Goal: Task Accomplishment & Management: Manage account settings

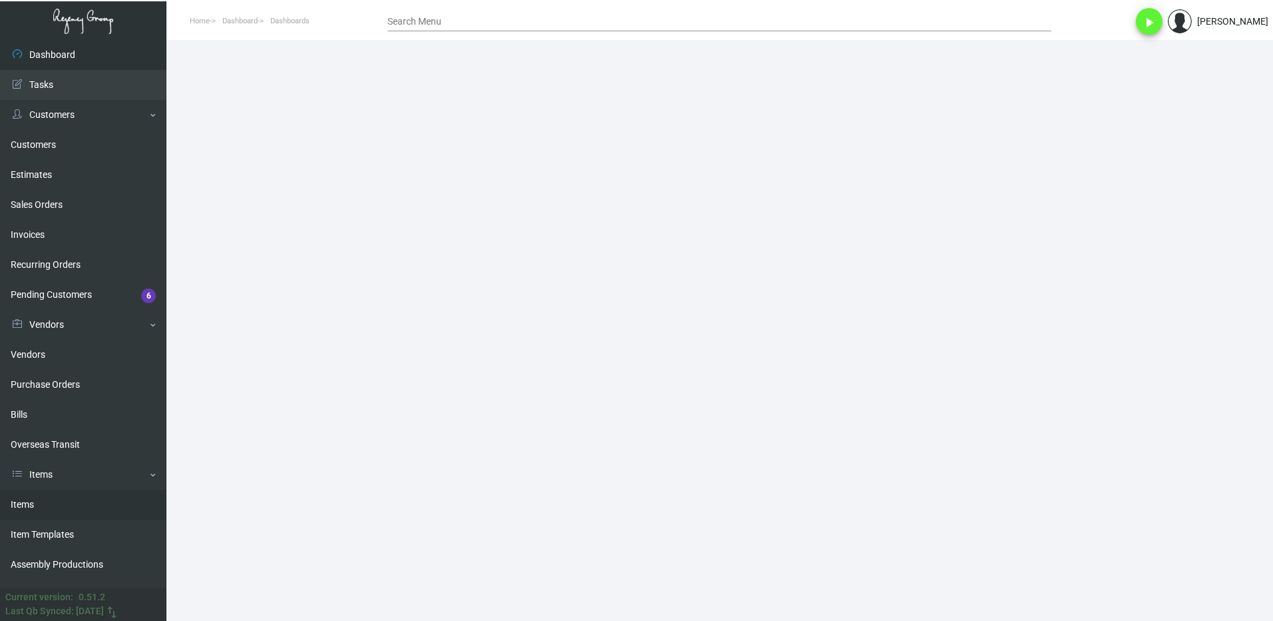
click at [53, 505] on link "Items" at bounding box center [83, 504] width 166 height 30
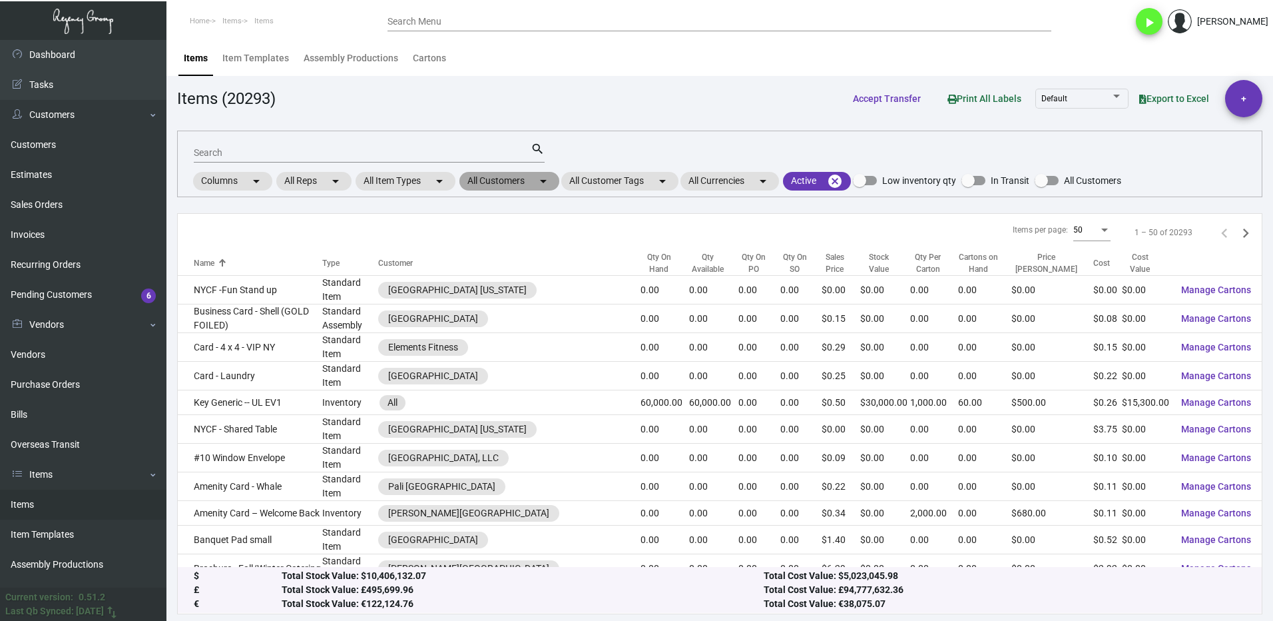
click at [495, 185] on mat-chip "All Customers arrow_drop_down" at bounding box center [509, 181] width 100 height 19
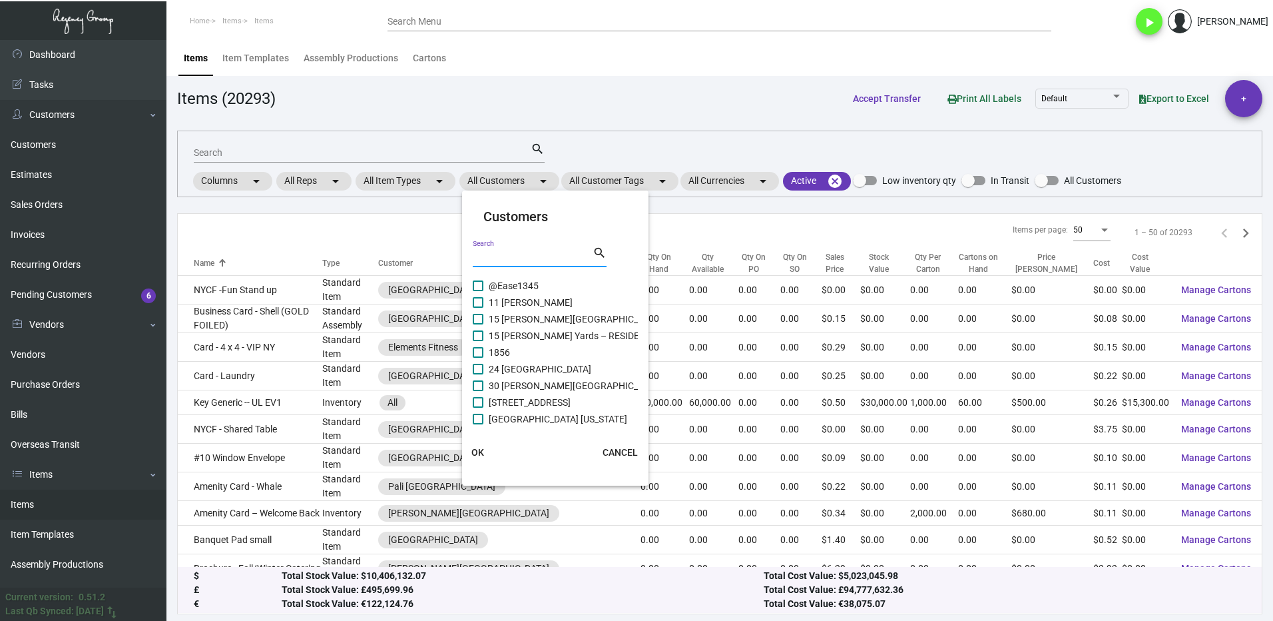
click at [504, 258] on input "Search" at bounding box center [533, 257] width 120 height 11
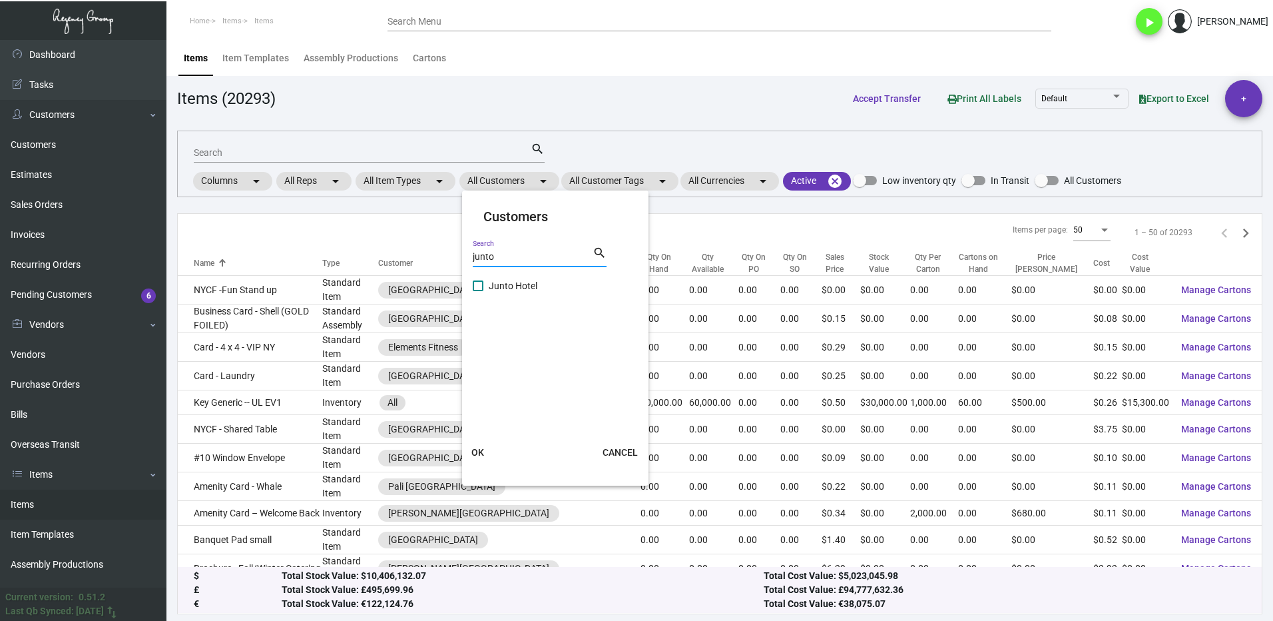
type input "junto"
click at [497, 284] on span "Junto Hotel" at bounding box center [513, 286] width 49 height 16
click at [478, 291] on input "Junto Hotel" at bounding box center [477, 291] width 1 height 1
checkbox input "true"
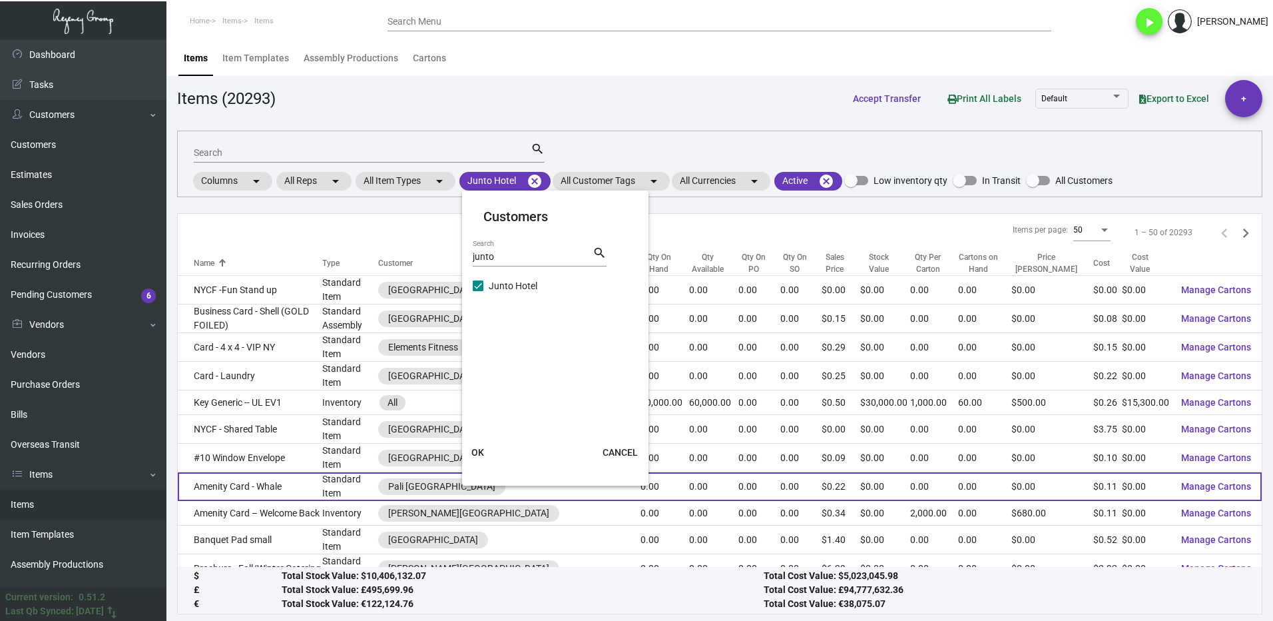
click at [487, 453] on button "OK" at bounding box center [478, 452] width 43 height 24
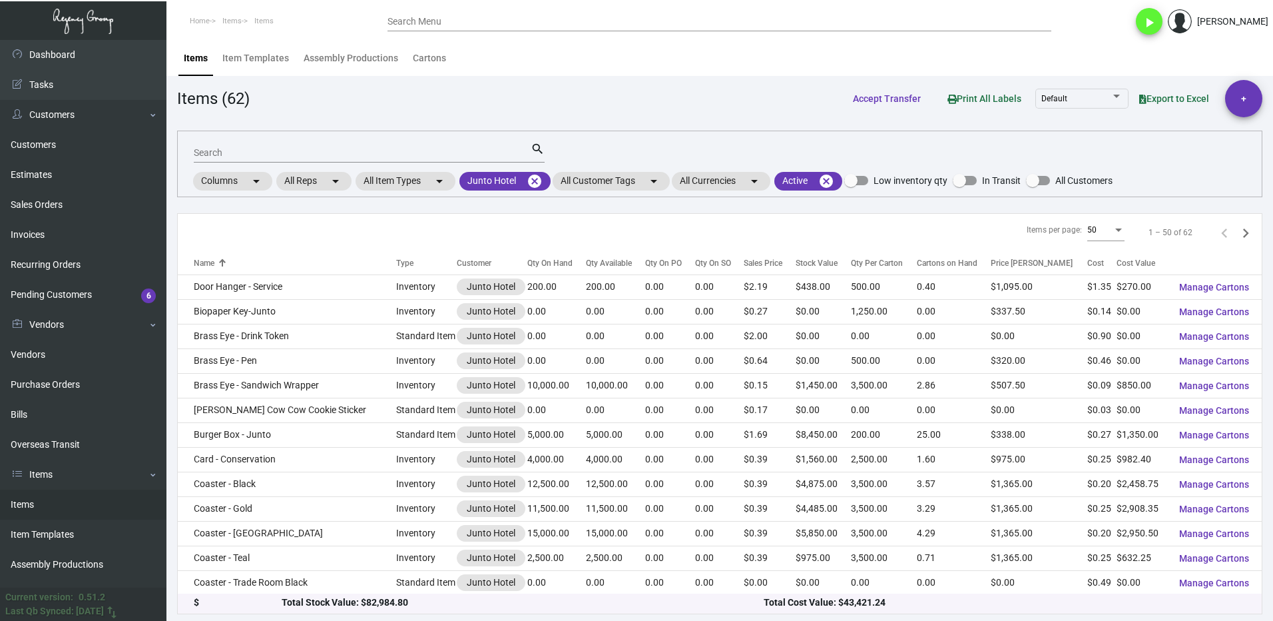
click at [577, 266] on div at bounding box center [581, 263] width 8 height 8
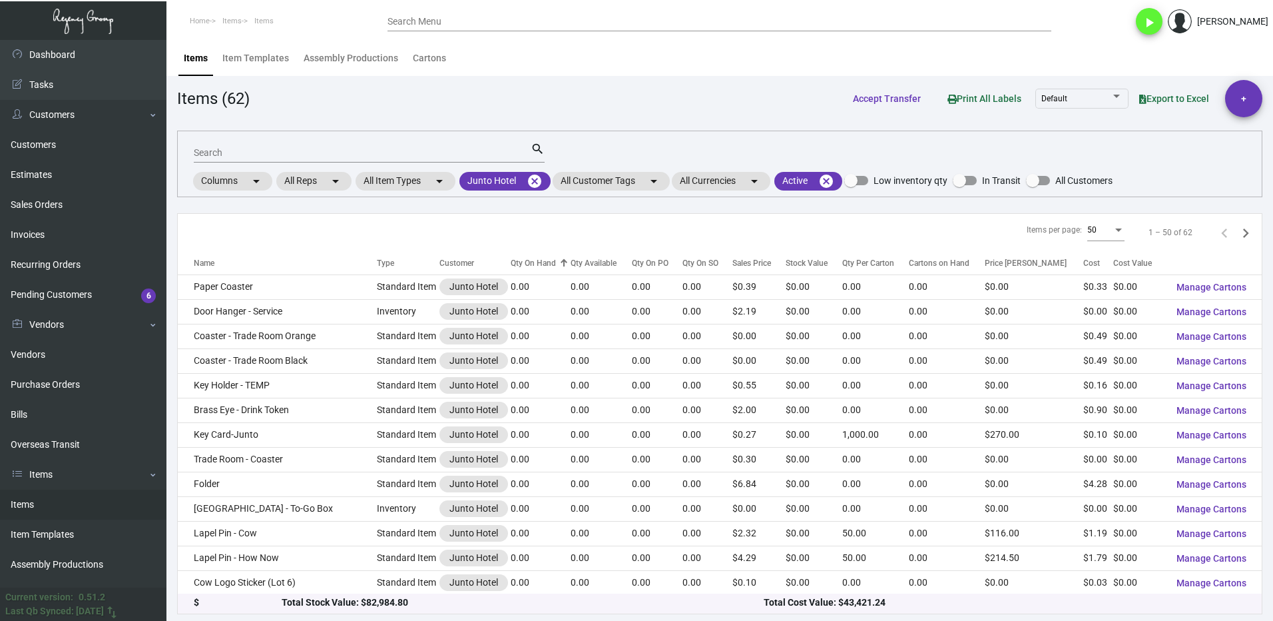
click at [560, 266] on div at bounding box center [564, 263] width 8 height 8
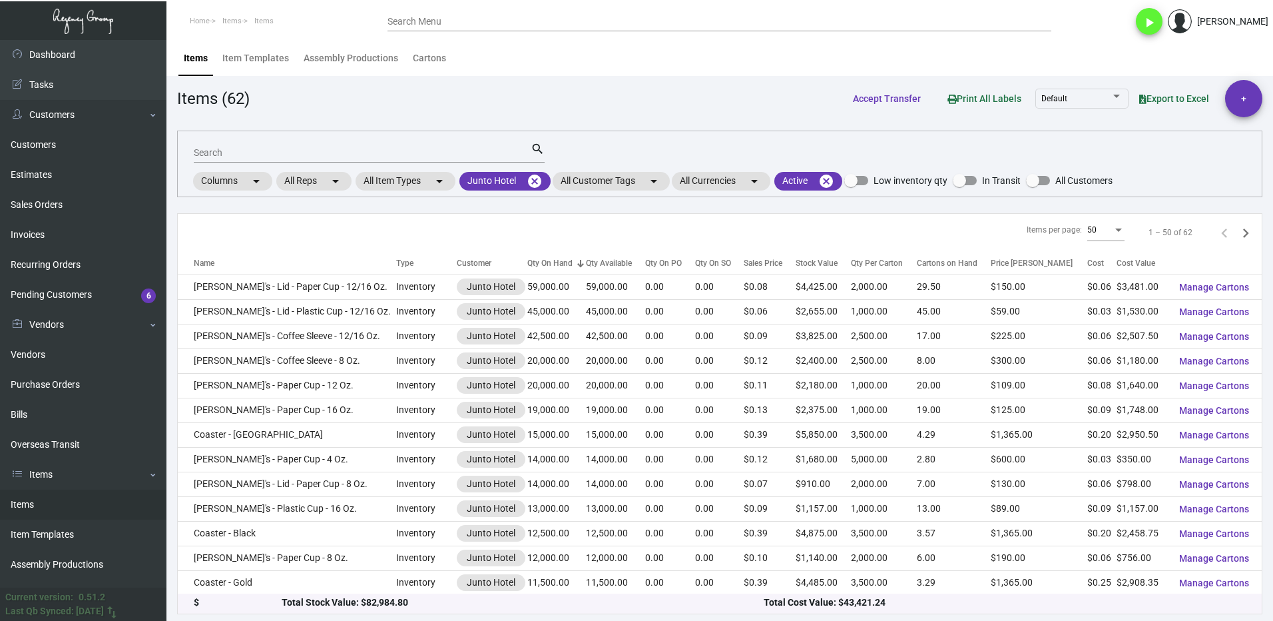
click at [252, 154] on input "Search" at bounding box center [362, 153] width 337 height 11
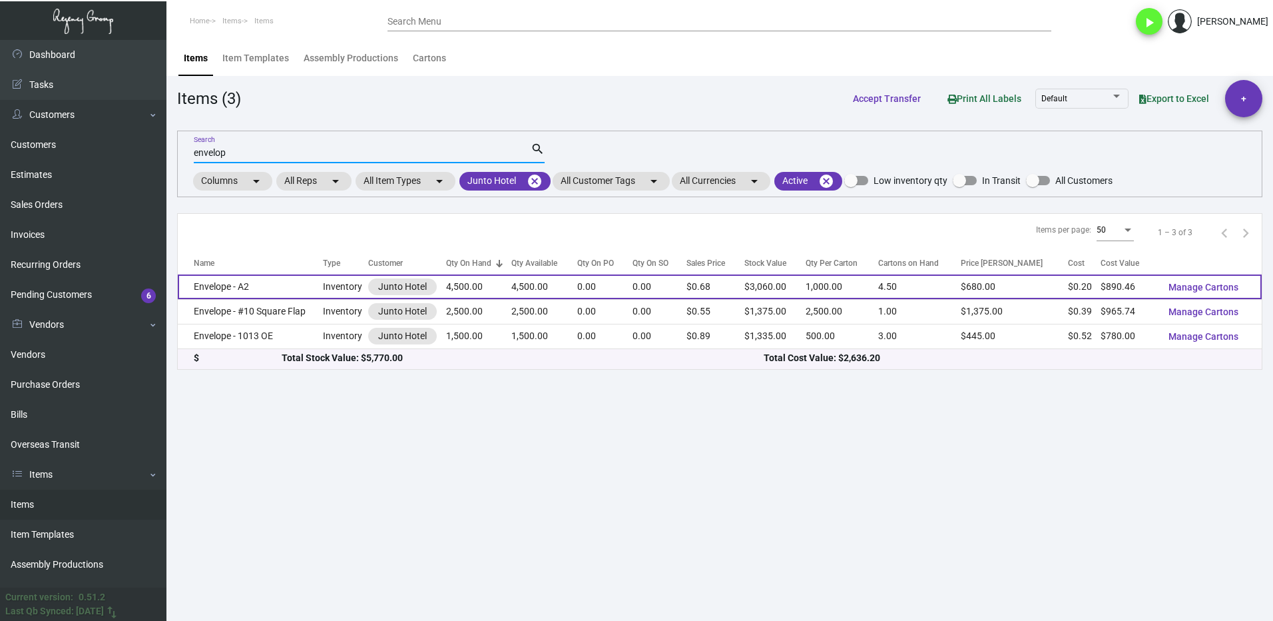
type input "envelop"
click at [272, 286] on td "Envelope - A2" at bounding box center [250, 286] width 145 height 25
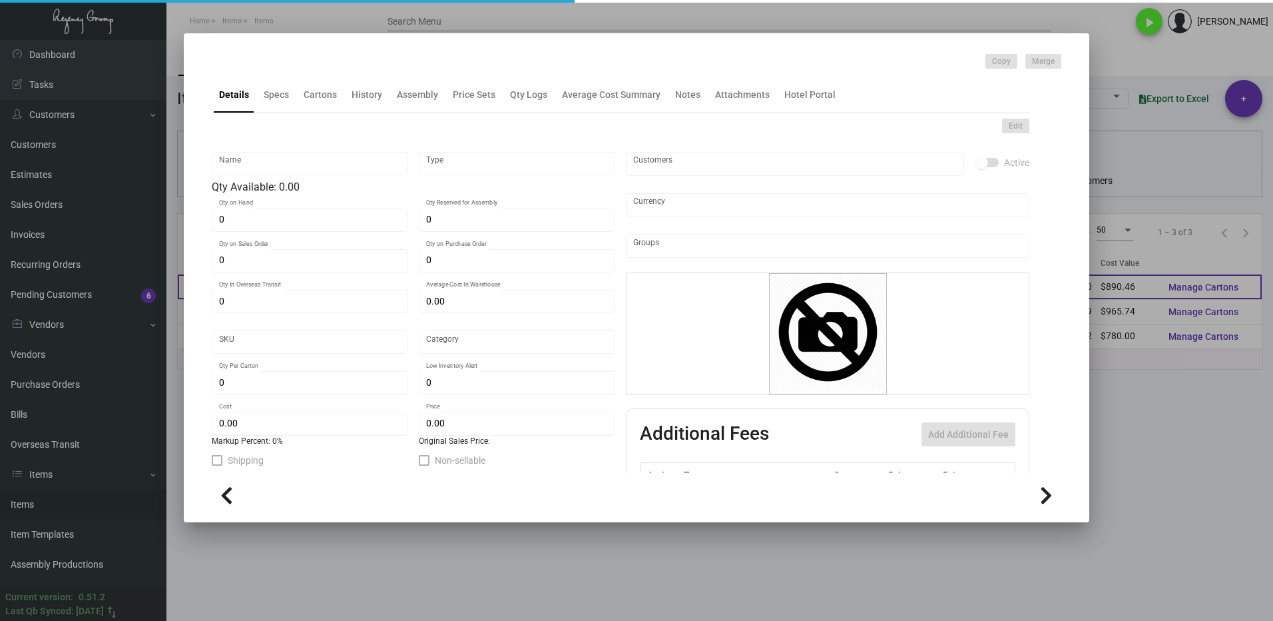
type input "Envelope - A2"
type input "Inventory"
type input "4,500"
type input "$ 0.30007"
type input "Standard"
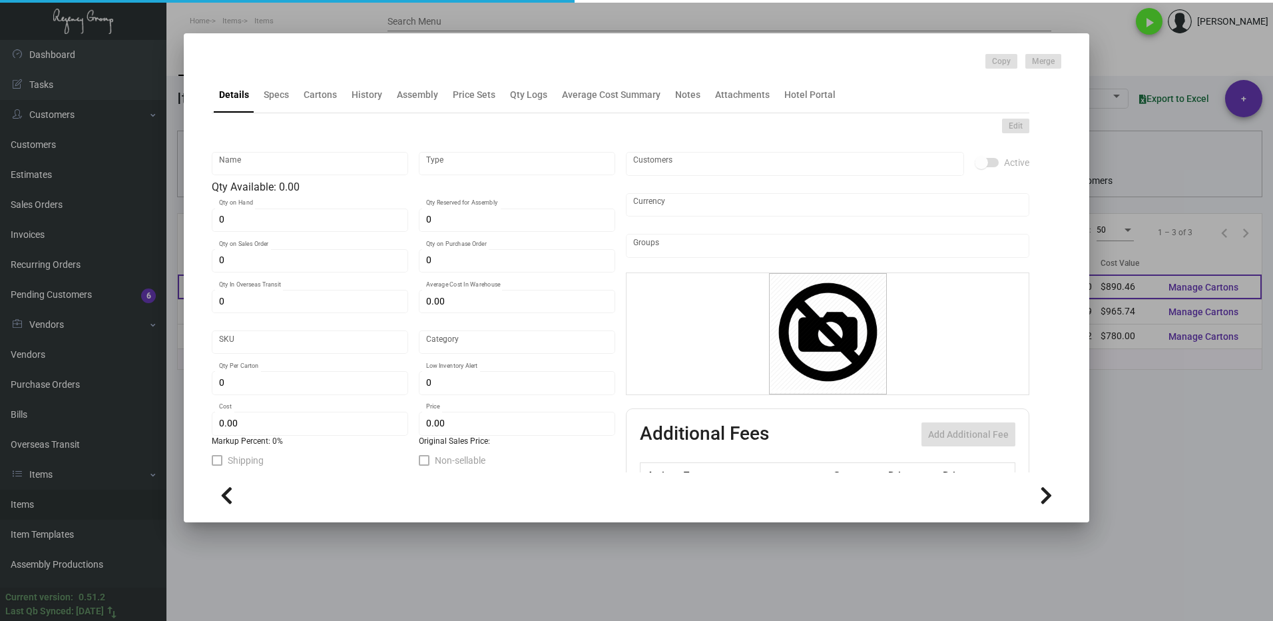
type input "1,000"
type input "$ 0.19788"
type input "$ 0.68"
checkbox input "true"
type input "United States Dollar $"
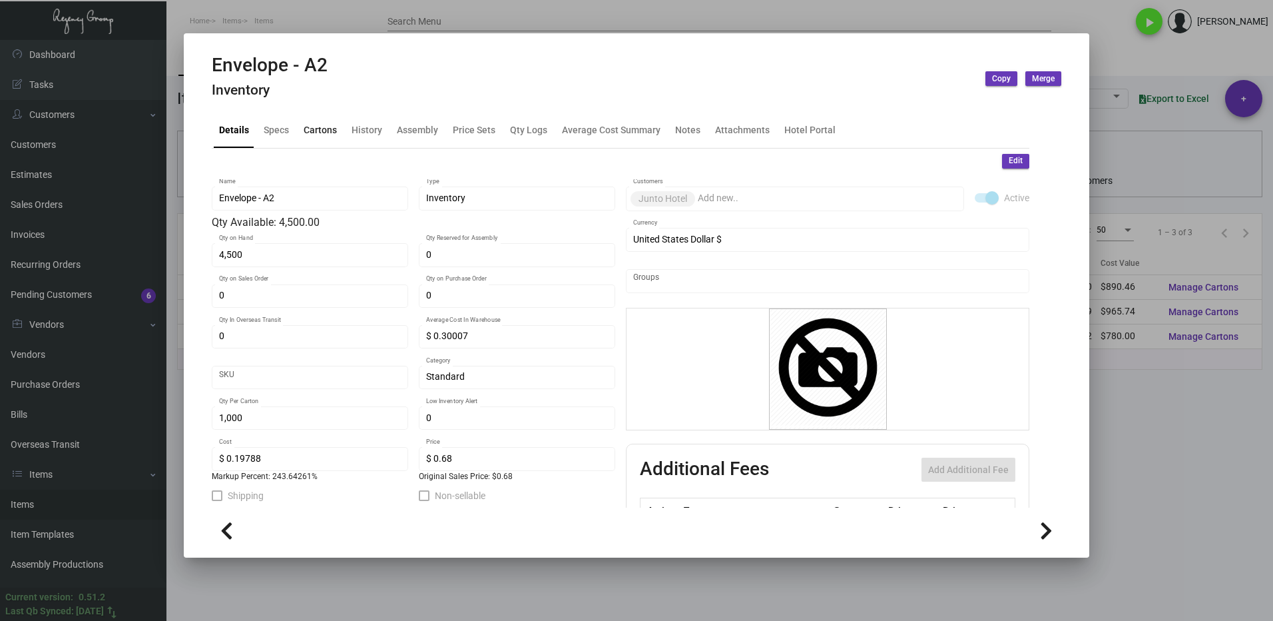
click at [326, 125] on div "Cartons" at bounding box center [320, 130] width 33 height 14
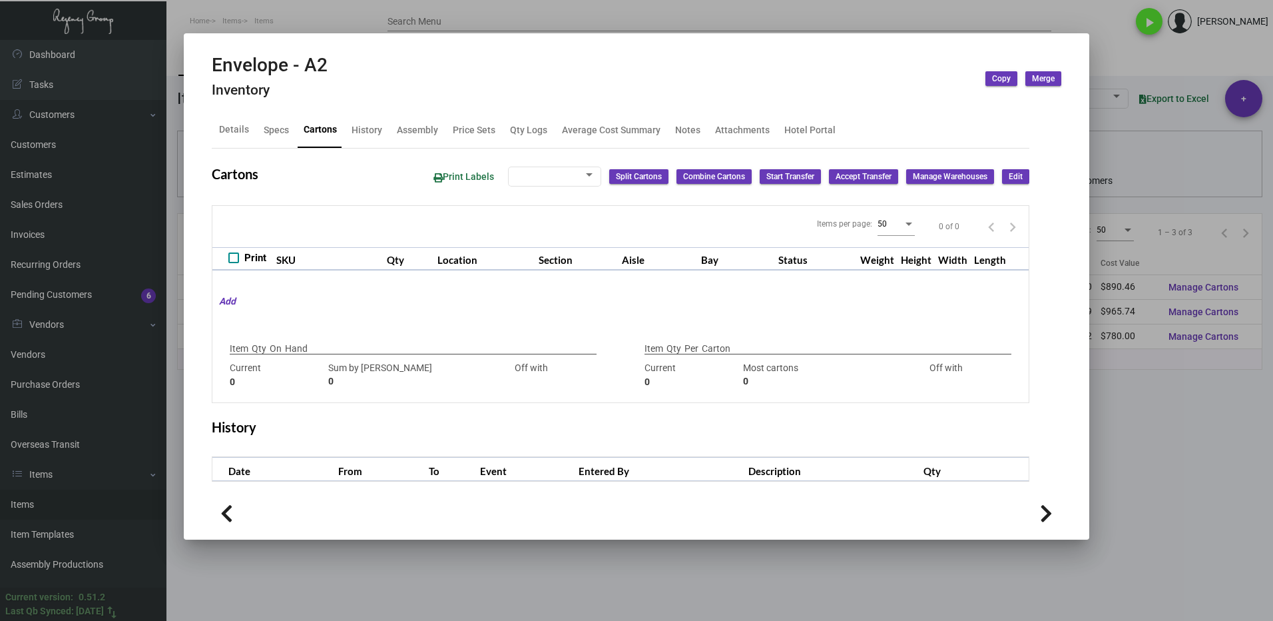
type input "4,500"
type input "4500"
type input "0"
type input "1,000"
type input "1000"
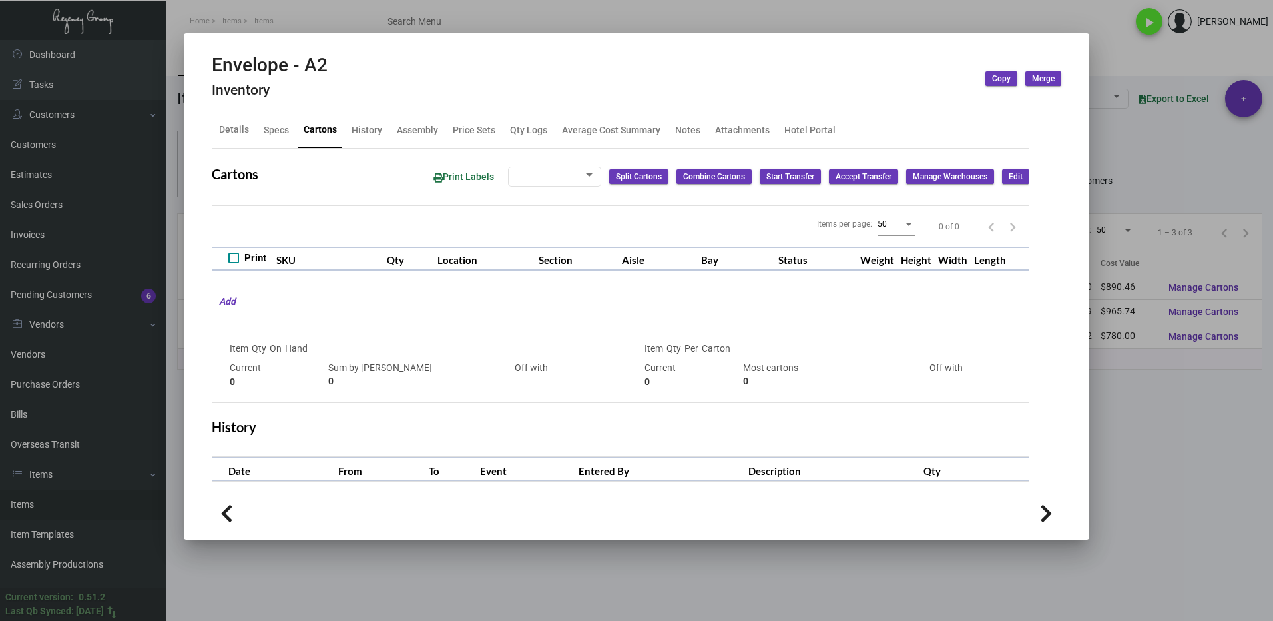
type input "0"
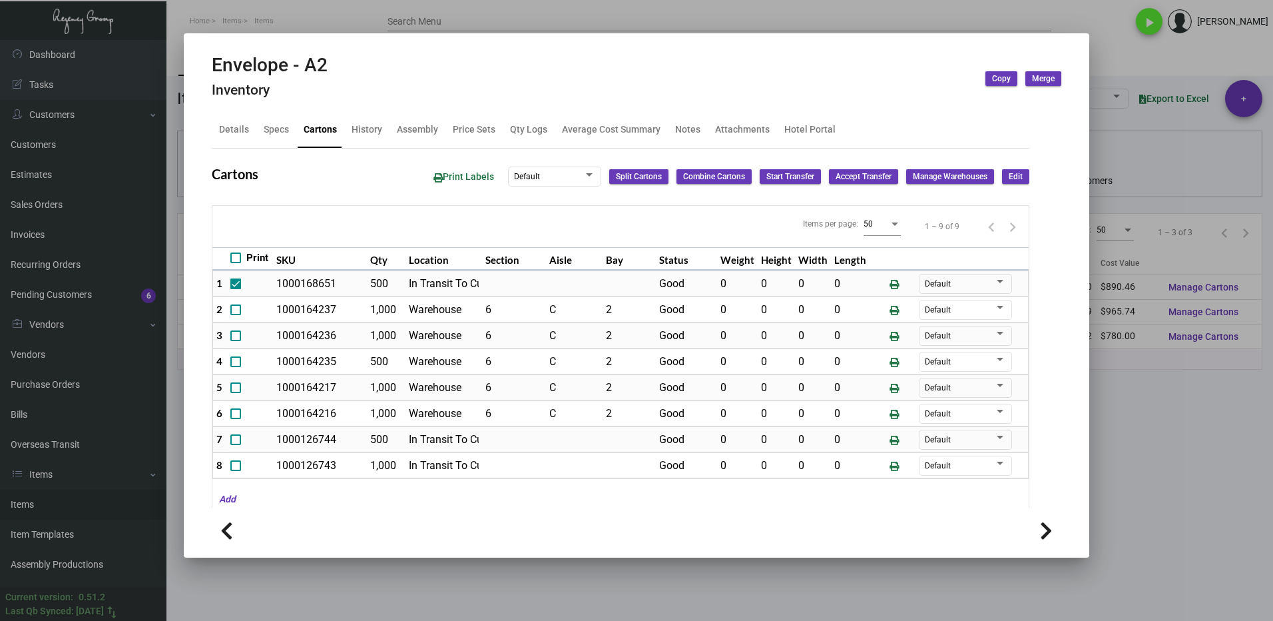
click at [1096, 434] on div at bounding box center [636, 310] width 1273 height 621
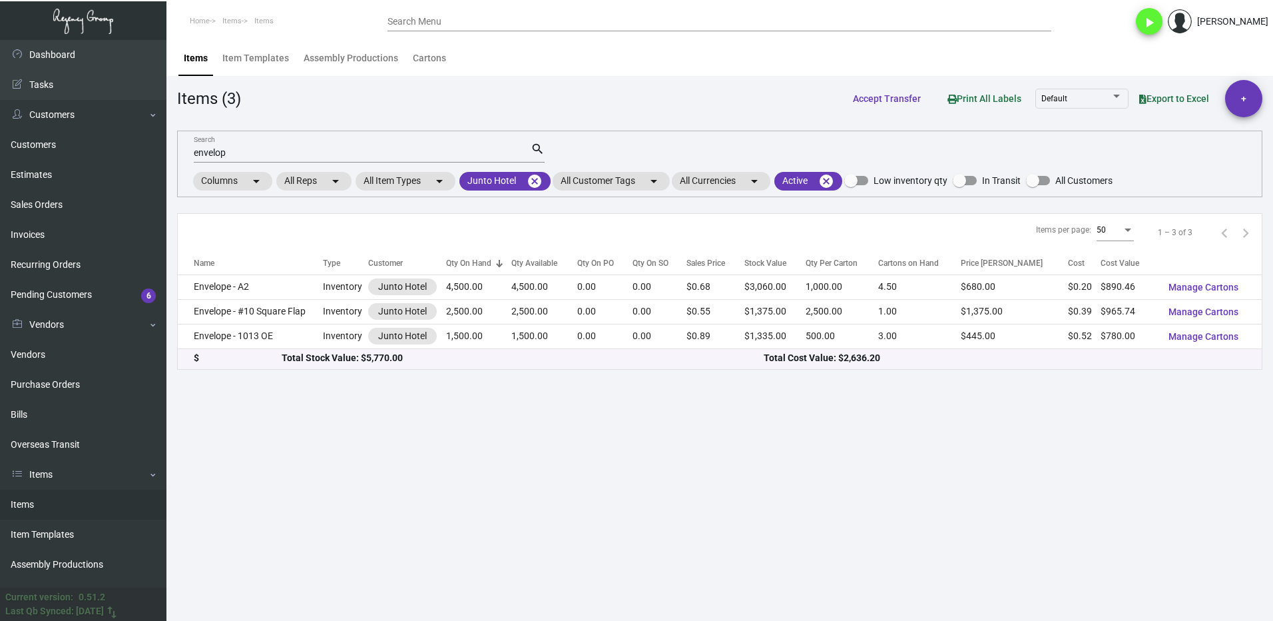
click at [252, 154] on input "envelop" at bounding box center [362, 153] width 337 height 11
type input "e"
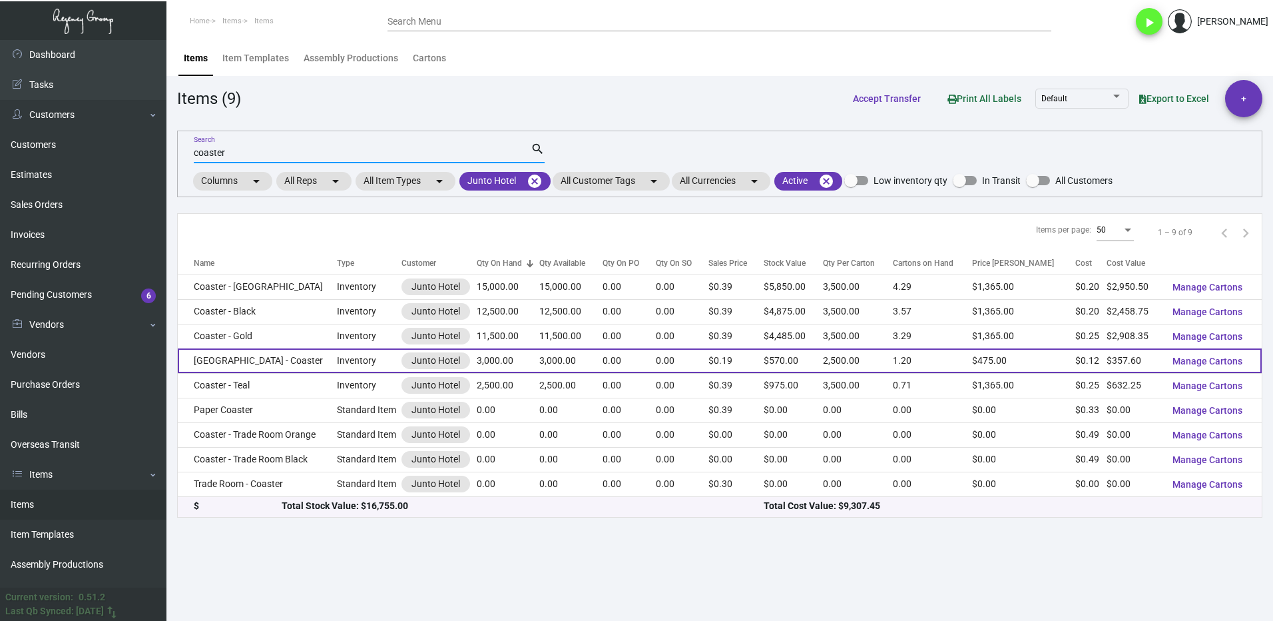
type input "coaster"
click at [285, 356] on td "[GEOGRAPHIC_DATA] - Coaster" at bounding box center [257, 360] width 159 height 25
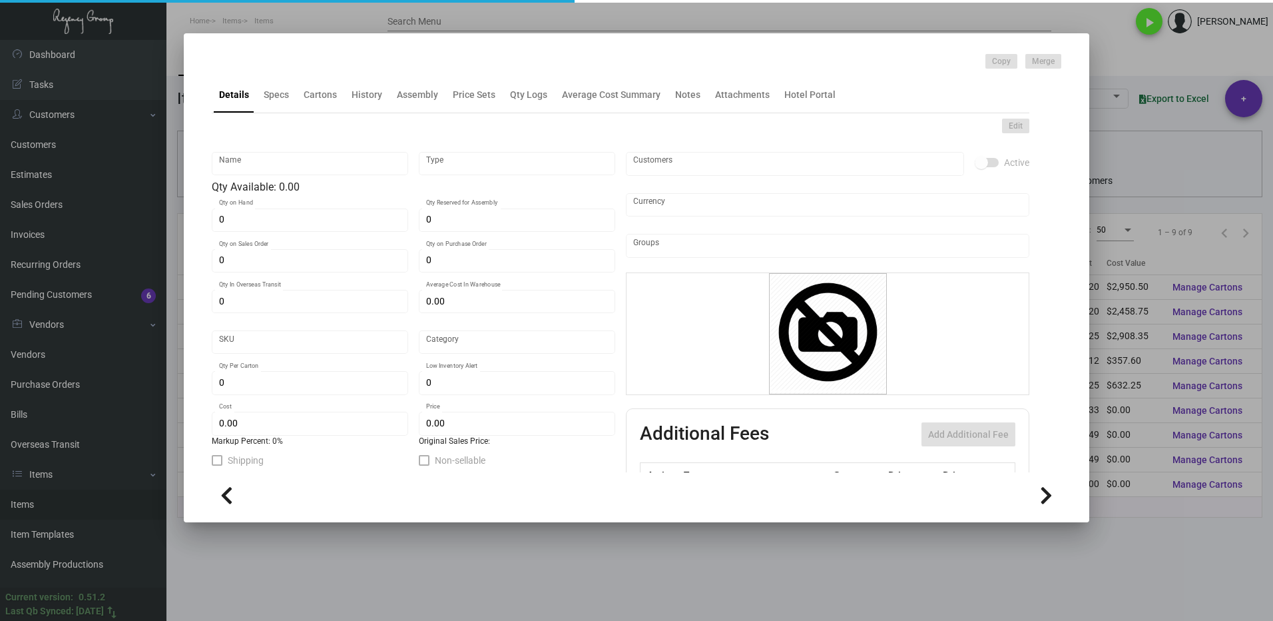
type input "[GEOGRAPHIC_DATA] - Coaster"
type input "Inventory"
type input "3,000"
type input "$ 0.596"
type input "Standard"
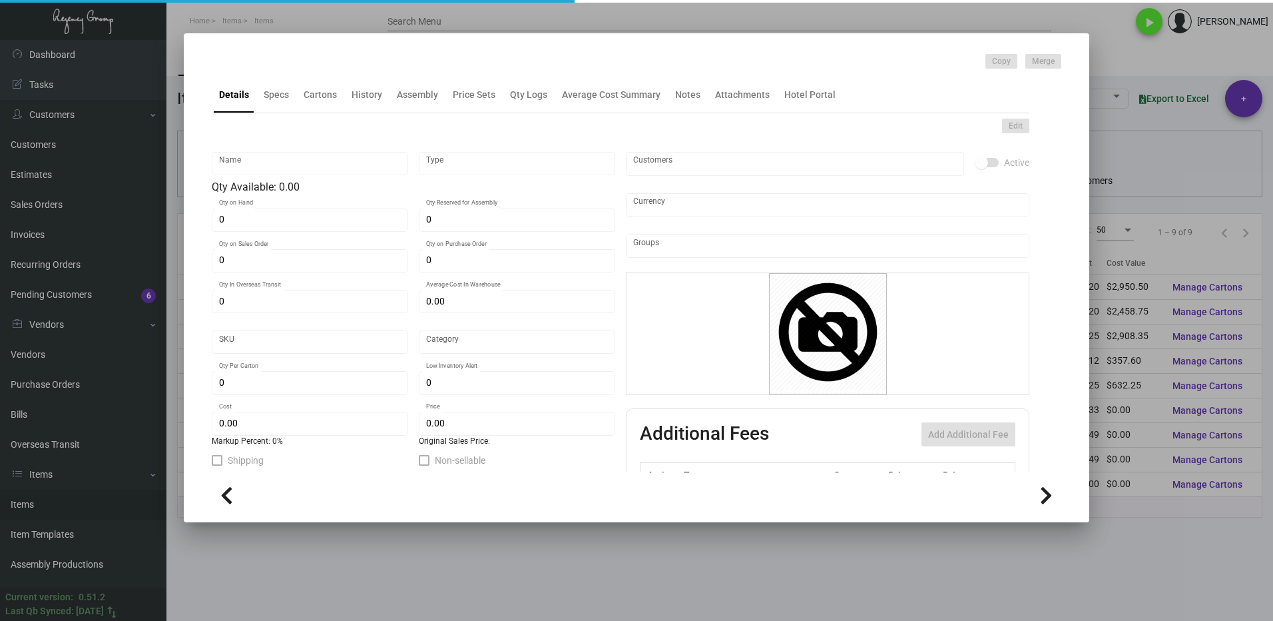
type input "2,500"
type input "$ 0.1192"
type input "$ 0.19"
checkbox input "true"
type input "United States Dollar $"
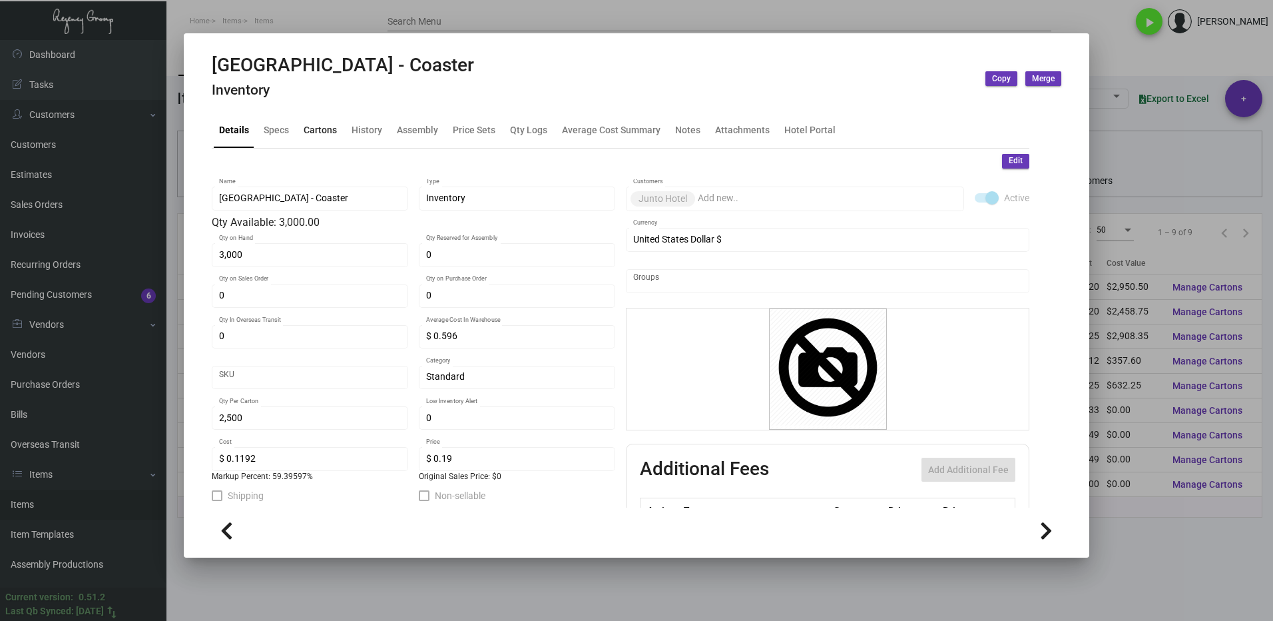
click at [318, 122] on div "Cartons" at bounding box center [320, 130] width 44 height 32
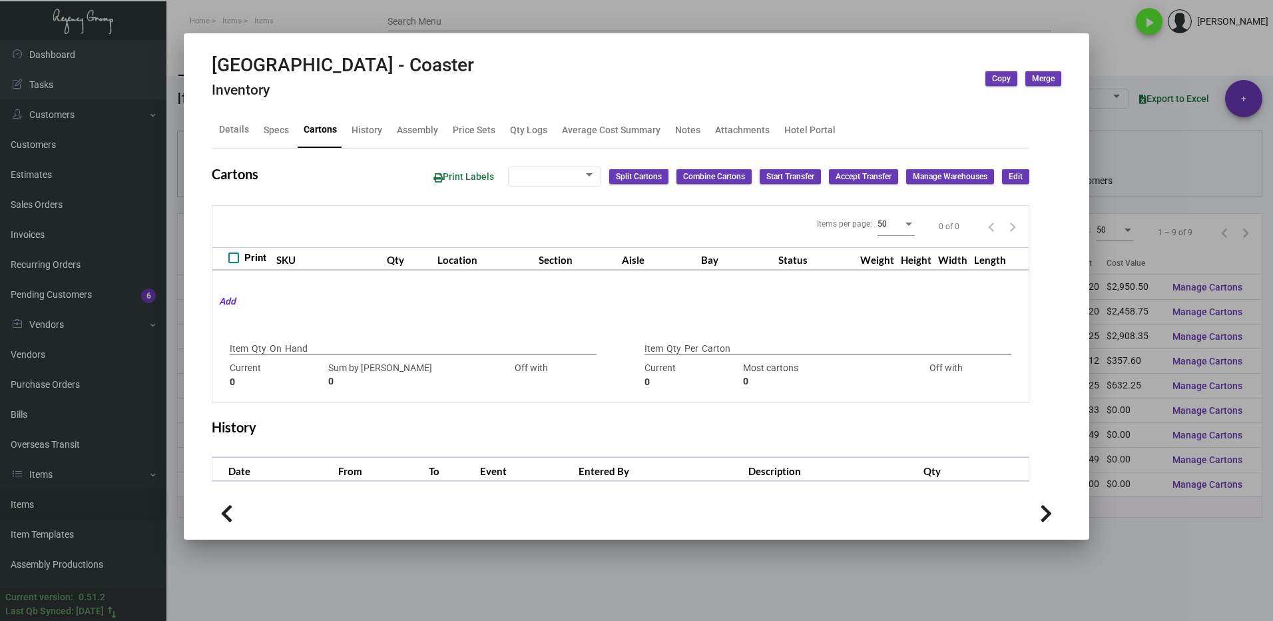
type input "3,000"
type input "3000"
type input "0"
type input "2,500"
type input "2500"
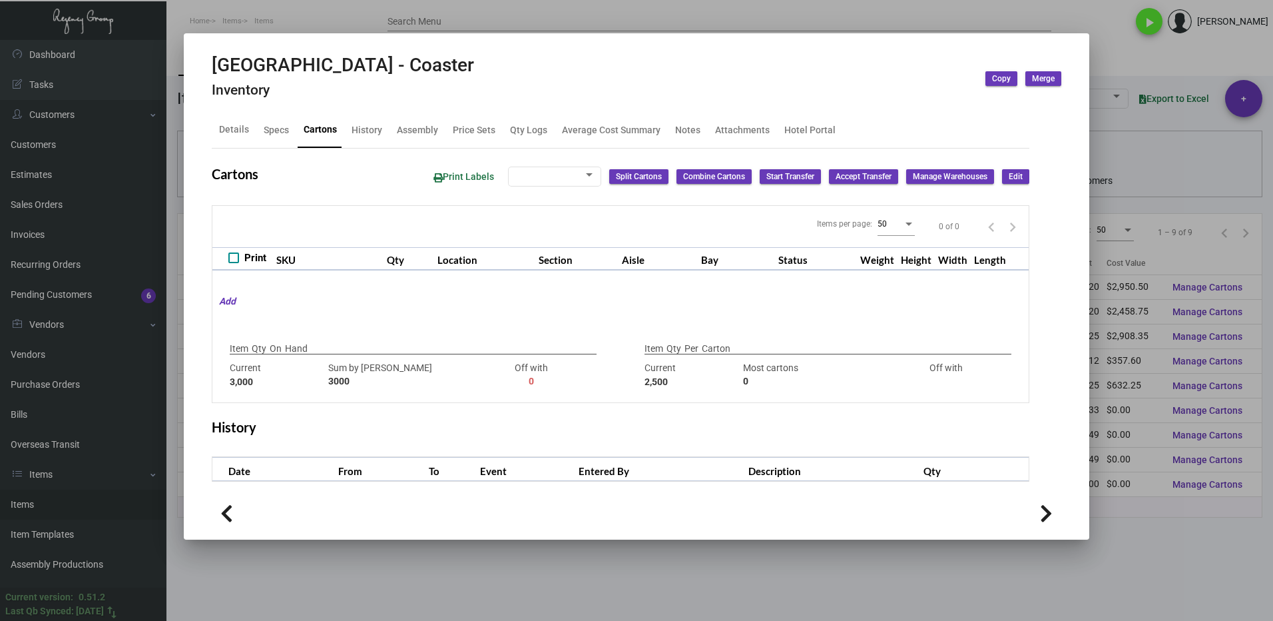
type input "0"
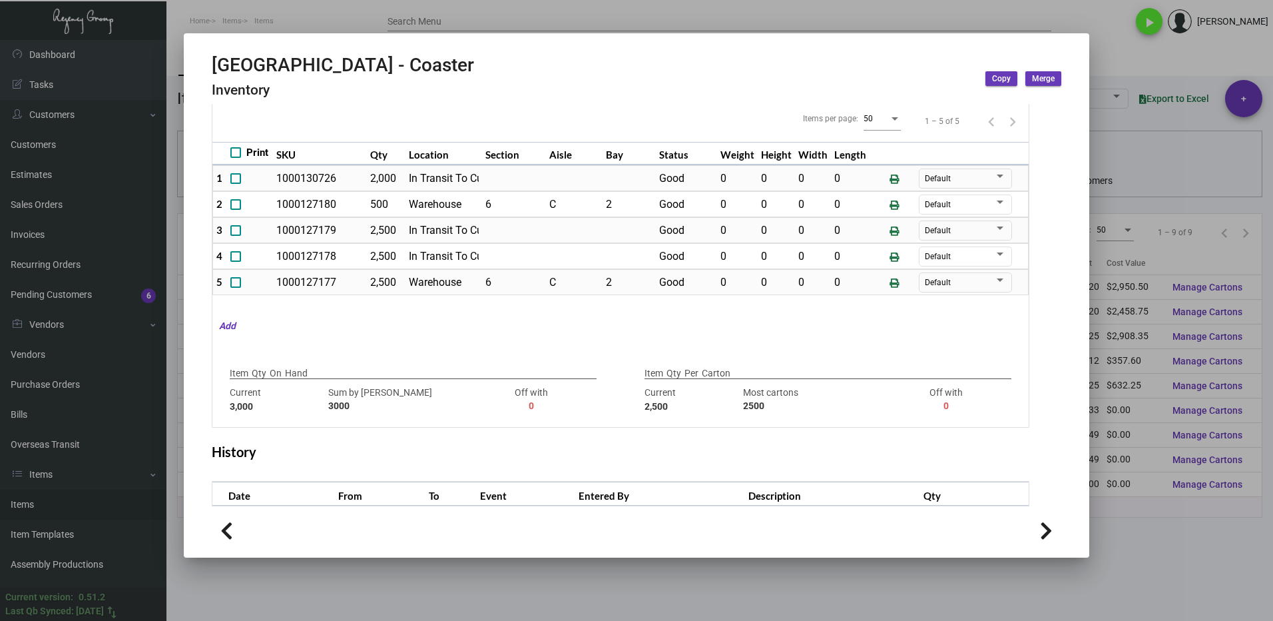
scroll to position [39, 0]
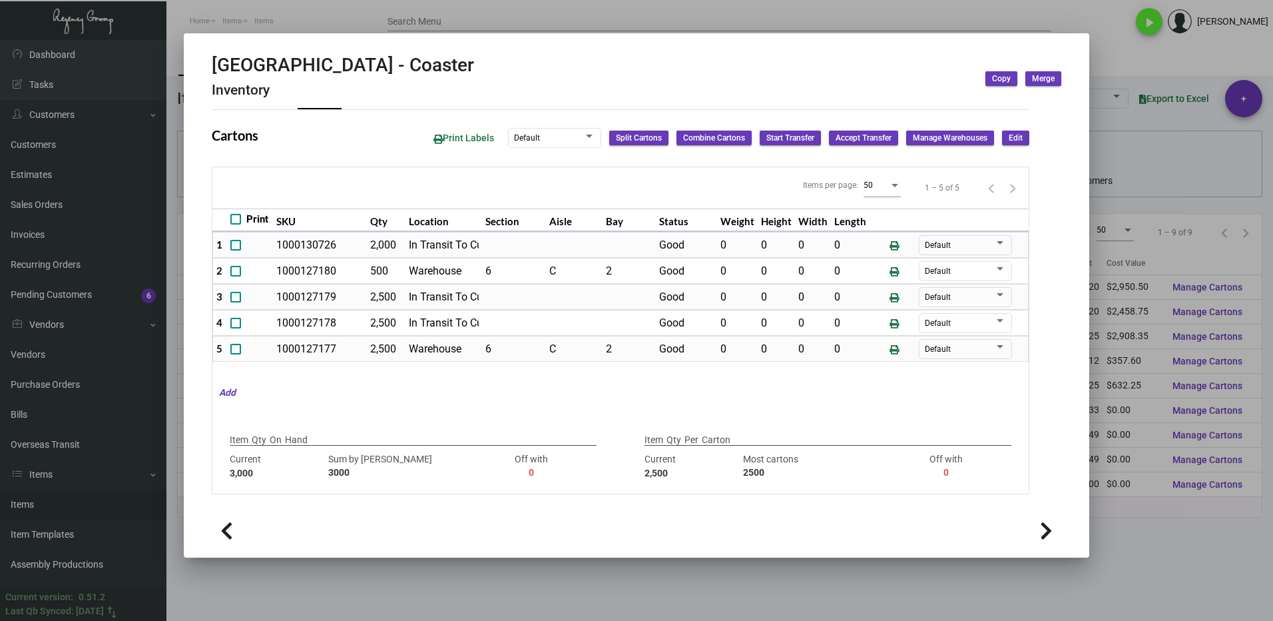
click at [1122, 129] on div at bounding box center [636, 310] width 1273 height 621
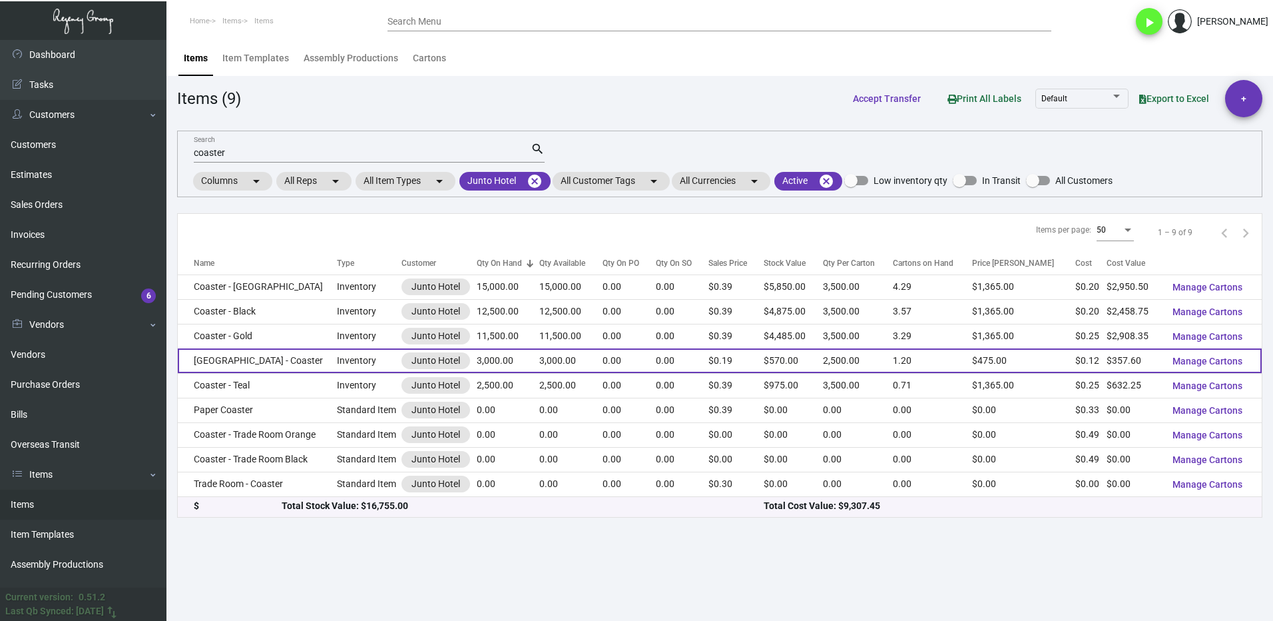
click at [301, 361] on td "[GEOGRAPHIC_DATA] - Coaster" at bounding box center [257, 360] width 159 height 25
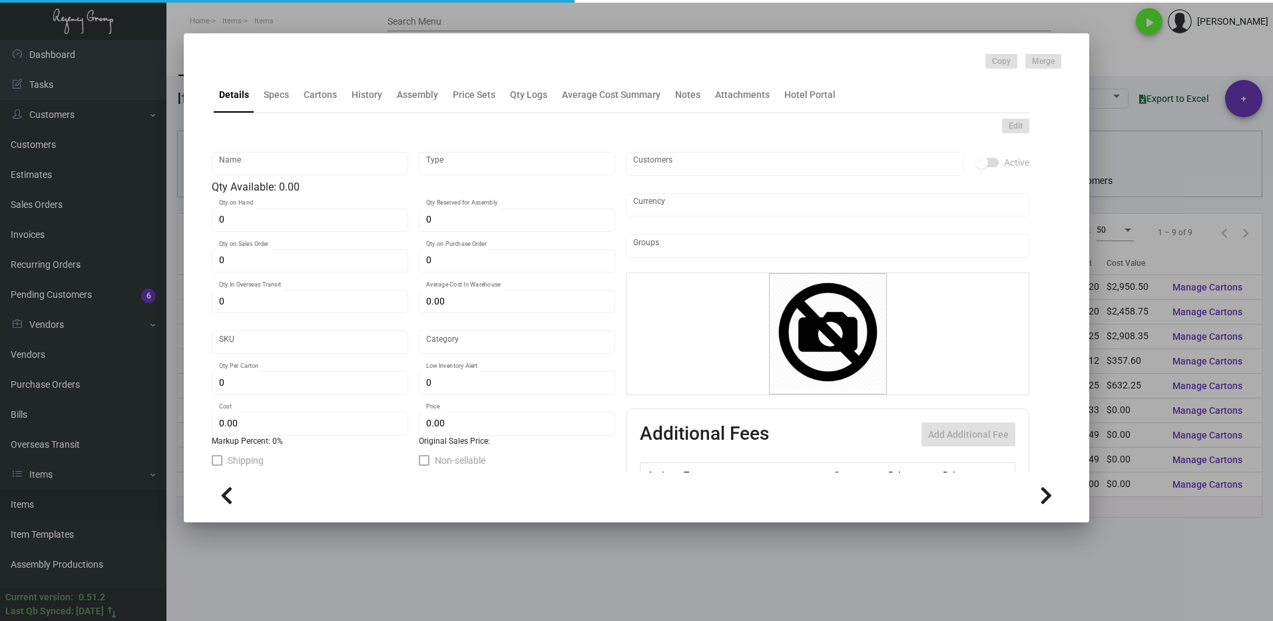
type input "[GEOGRAPHIC_DATA] - Coaster"
type input "Inventory"
type input "3,000"
type input "$ 0.596"
type input "Standard"
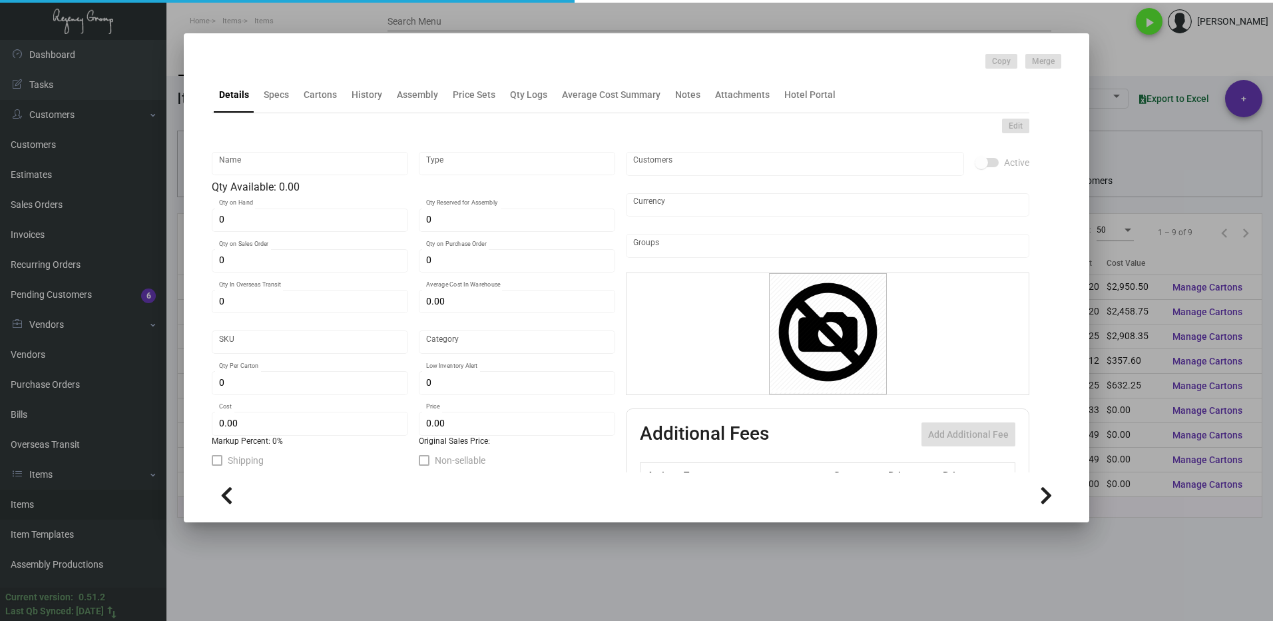
type input "2,500"
type input "$ 0.1192"
type input "$ 0.19"
checkbox input "true"
type input "United States Dollar $"
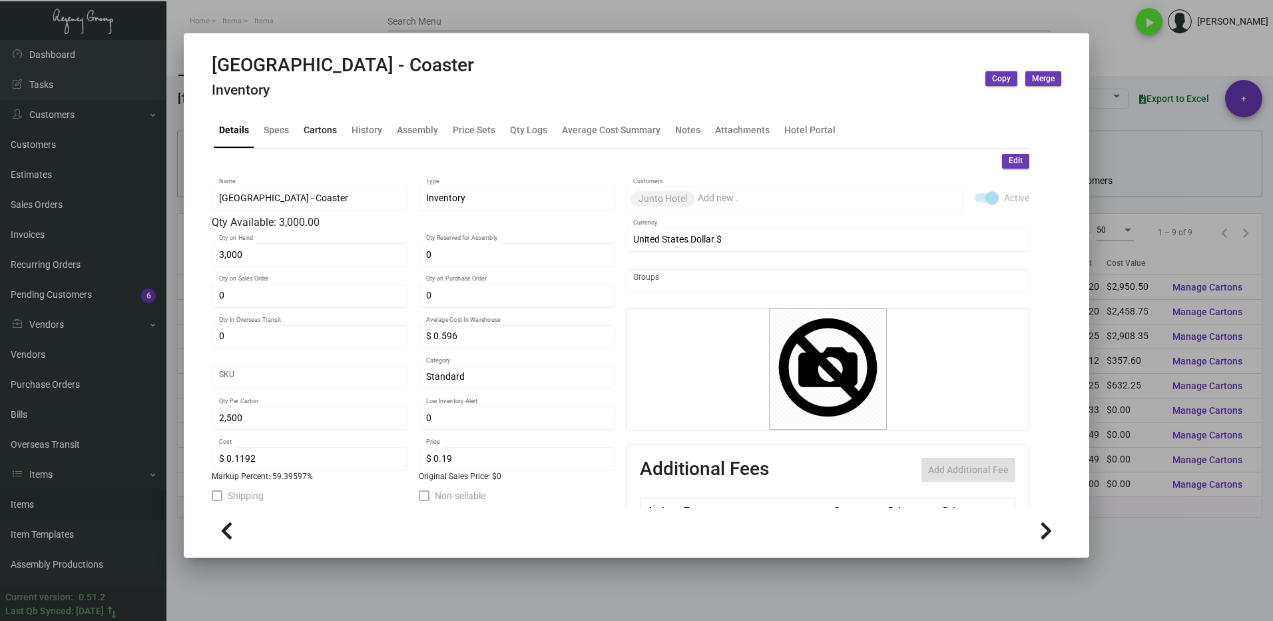
click at [316, 130] on div "Cartons" at bounding box center [320, 130] width 33 height 14
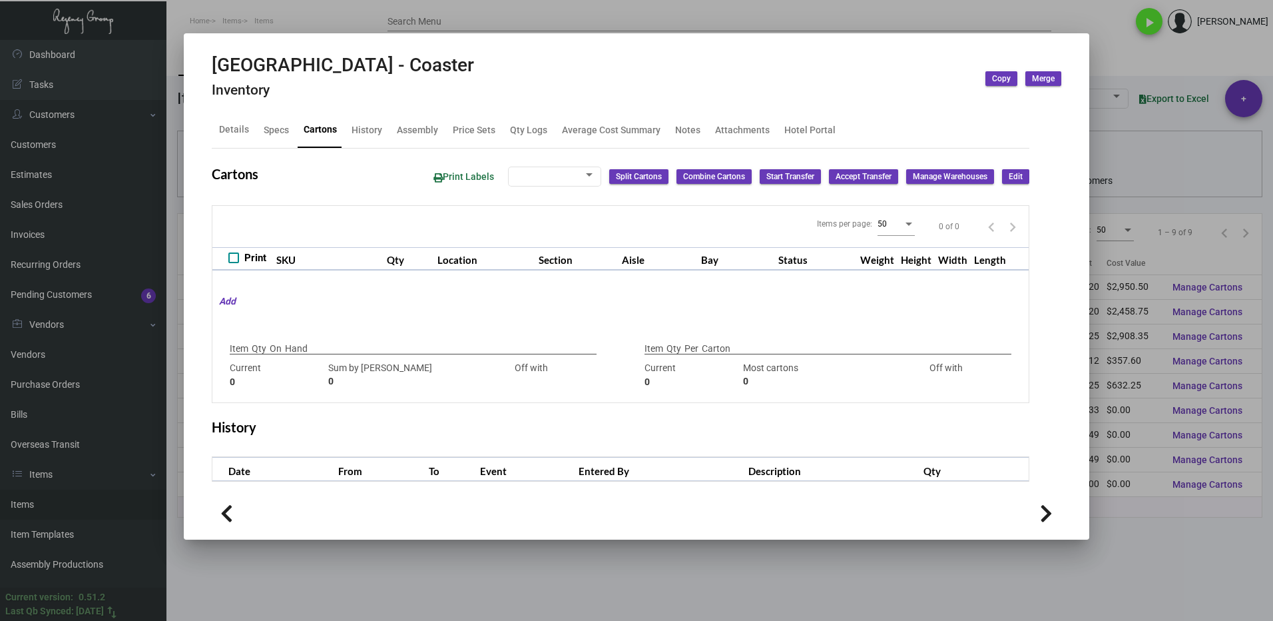
type input "3,000"
type input "3000"
type input "0"
type input "2,500"
type input "2500"
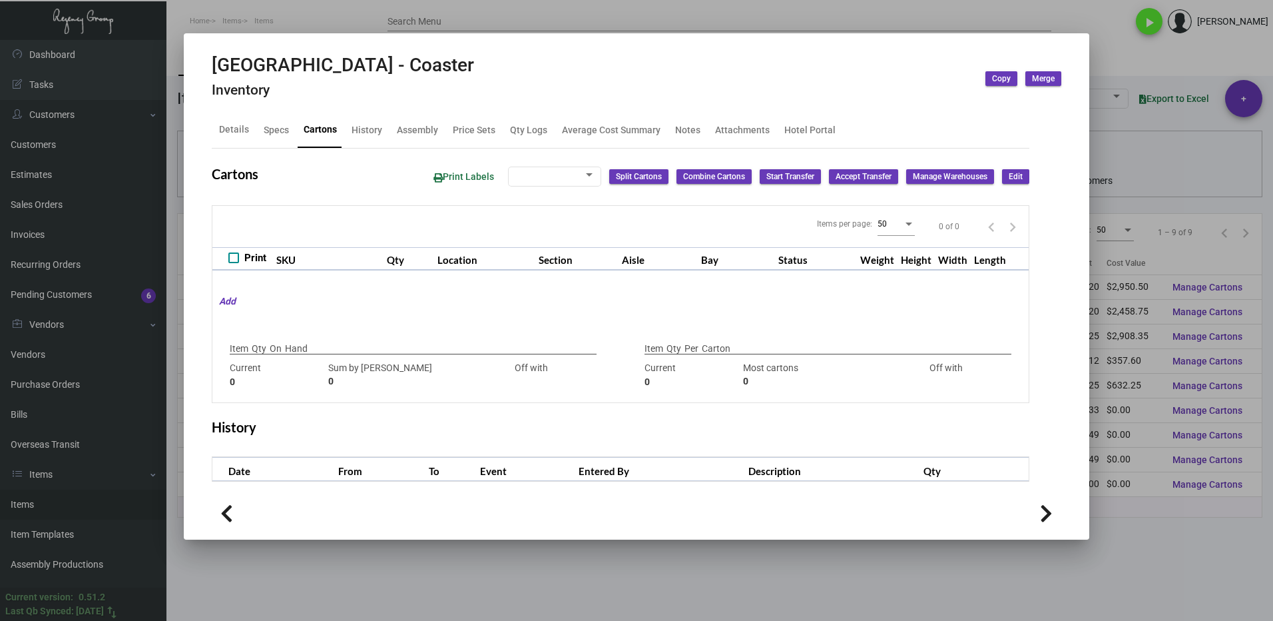
type input "0"
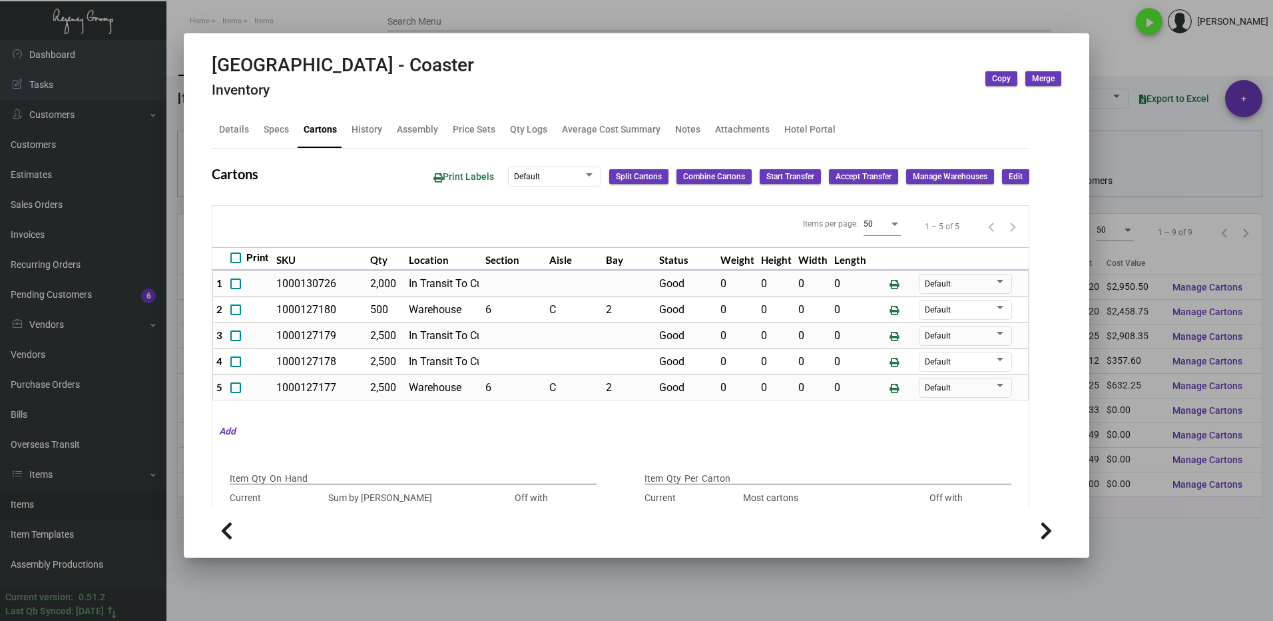
drag, startPoint x: 1164, startPoint y: 567, endPoint x: 1111, endPoint y: 547, distance: 56.3
click at [1163, 567] on div at bounding box center [636, 310] width 1273 height 621
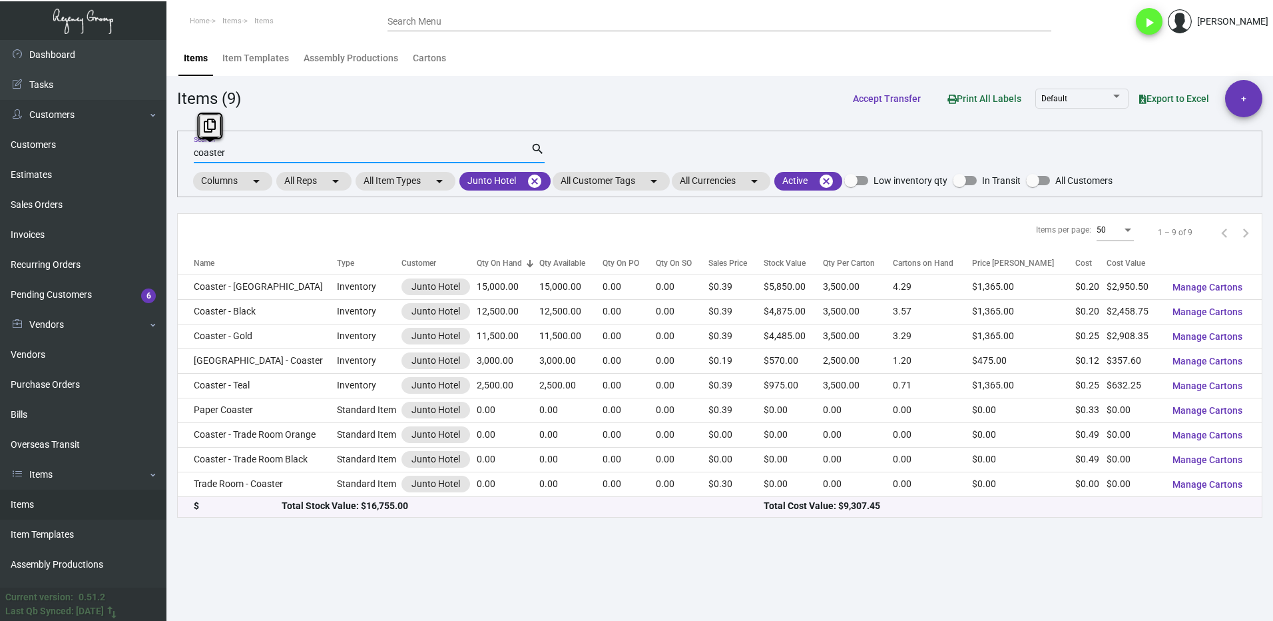
drag, startPoint x: 214, startPoint y: 155, endPoint x: 189, endPoint y: 160, distance: 25.2
click at [190, 160] on div "coaster Search search Columns arrow_drop_down All Reps arrow_drop_down All Item…" at bounding box center [719, 164] width 1085 height 67
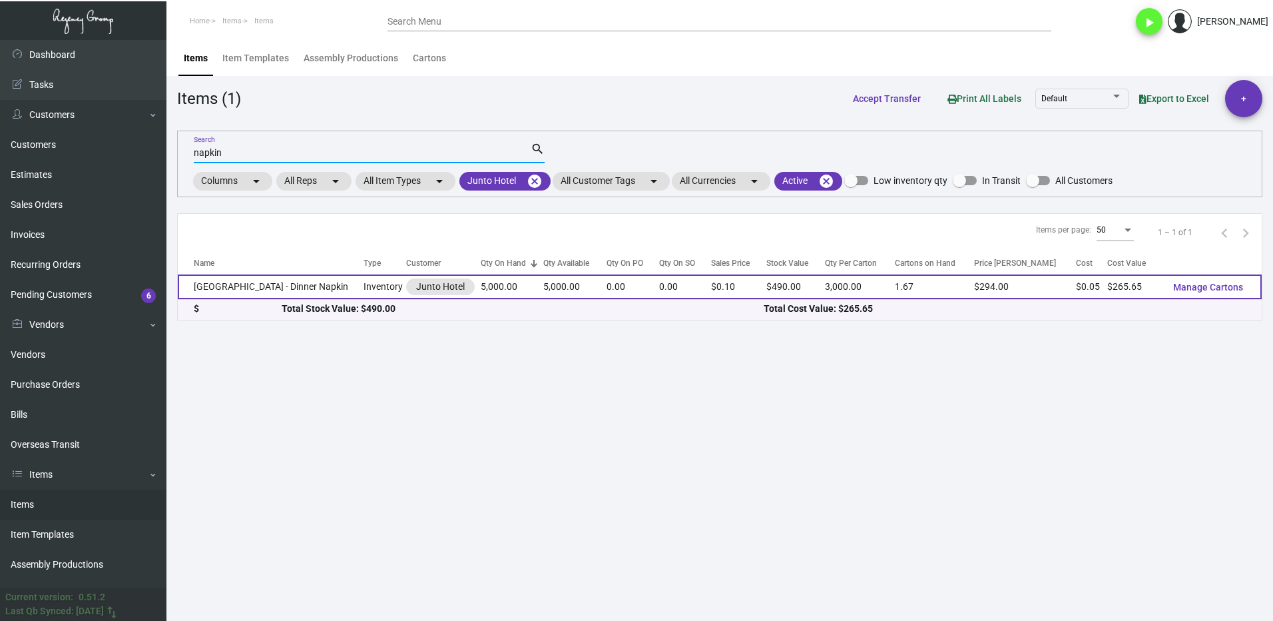
type input "napkin"
click at [256, 293] on td "[GEOGRAPHIC_DATA] - Dinner Napkin" at bounding box center [271, 286] width 186 height 25
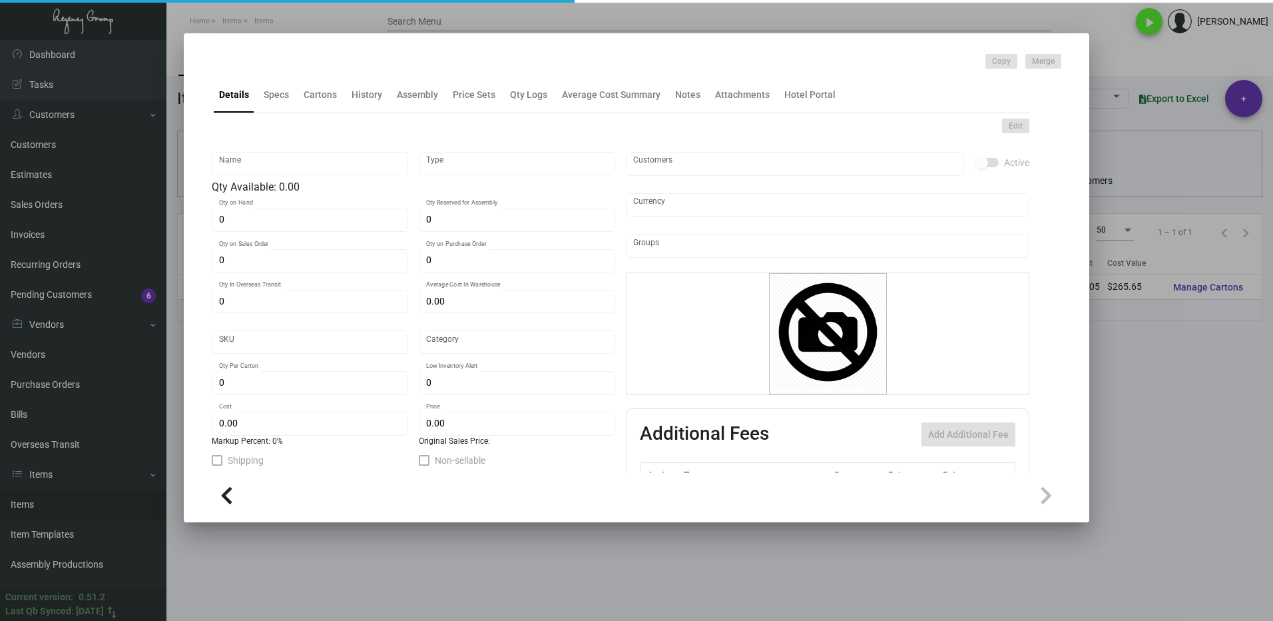
type input "[GEOGRAPHIC_DATA] - Dinner Napkin"
type input "Inventory"
type input "5,000"
type input "$ 0.0797"
type input "Standard"
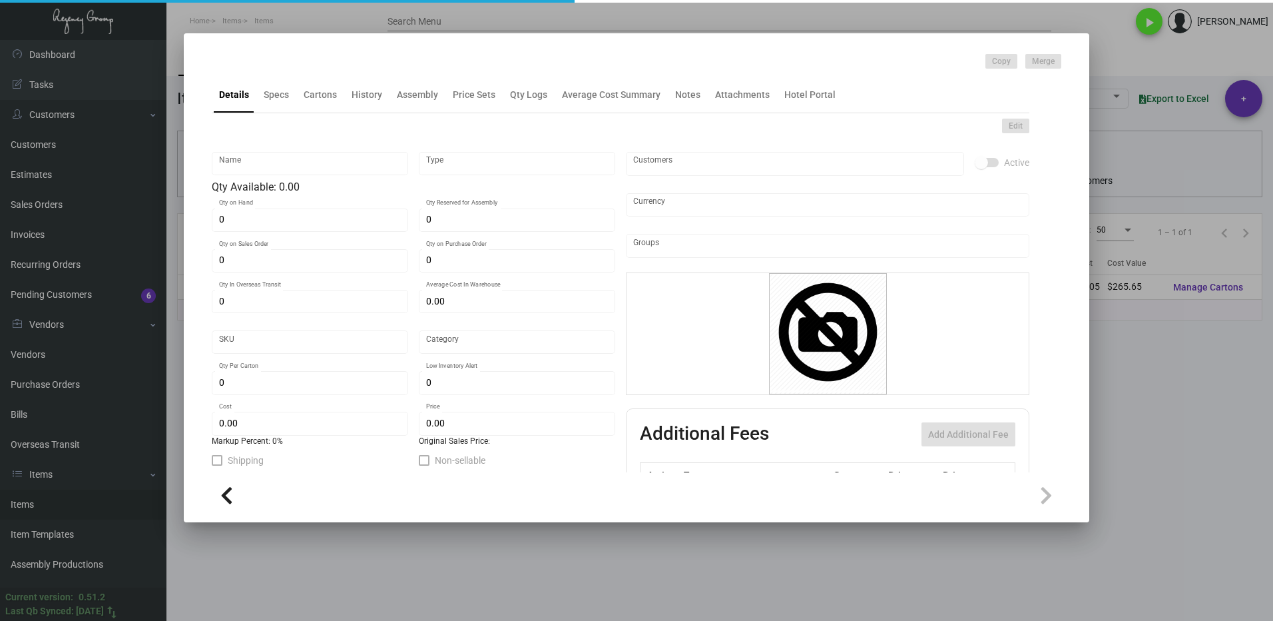
type input "3,000"
type input "$ 0.05313"
type input "$ 0.098"
checkbox input "true"
type input "United States Dollar $"
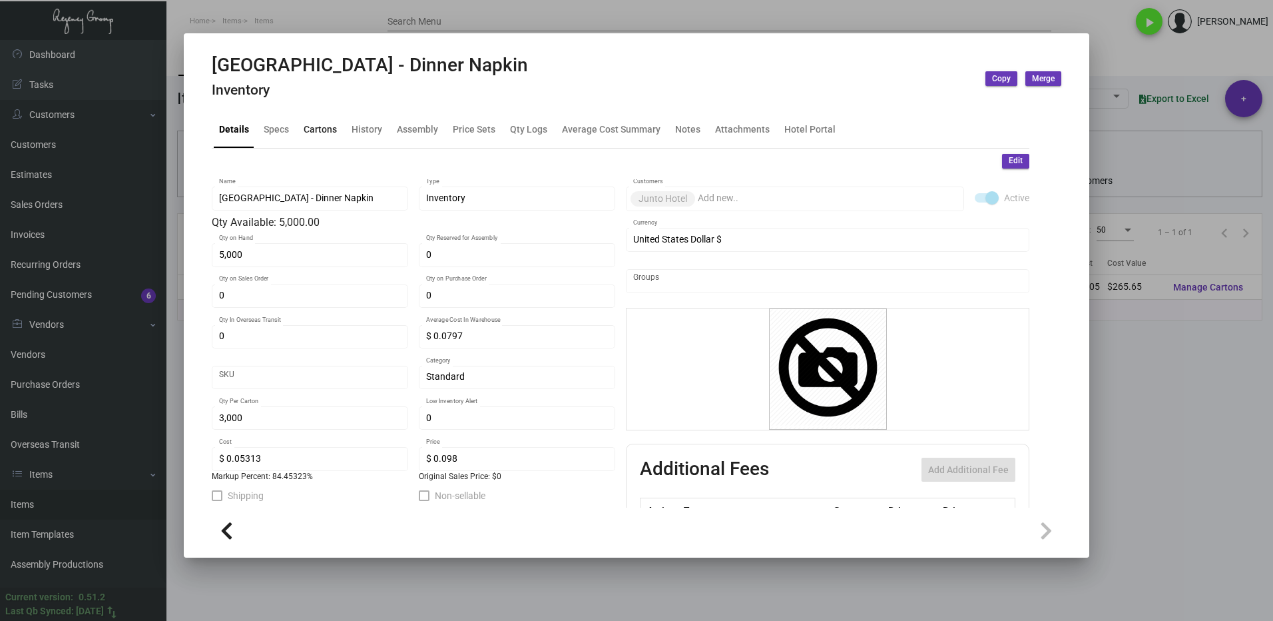
click at [312, 139] on div "Cartons" at bounding box center [320, 130] width 44 height 32
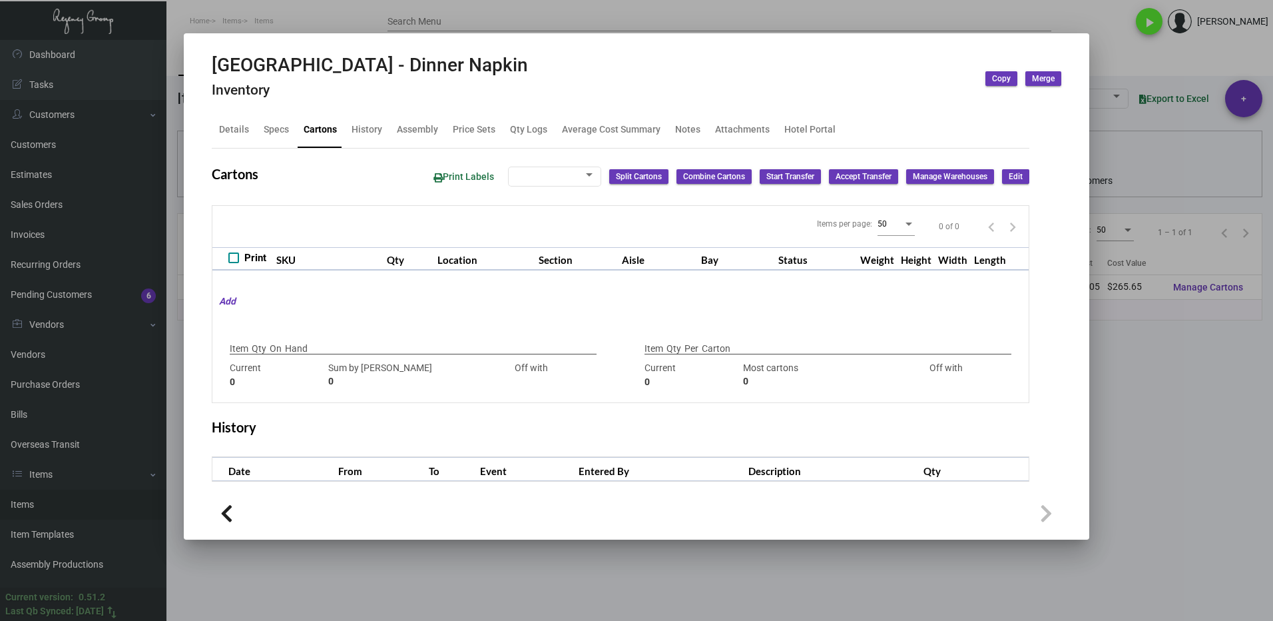
type input "5,000"
type input "8000"
type input "-3000"
type input "3,000"
type input "3000"
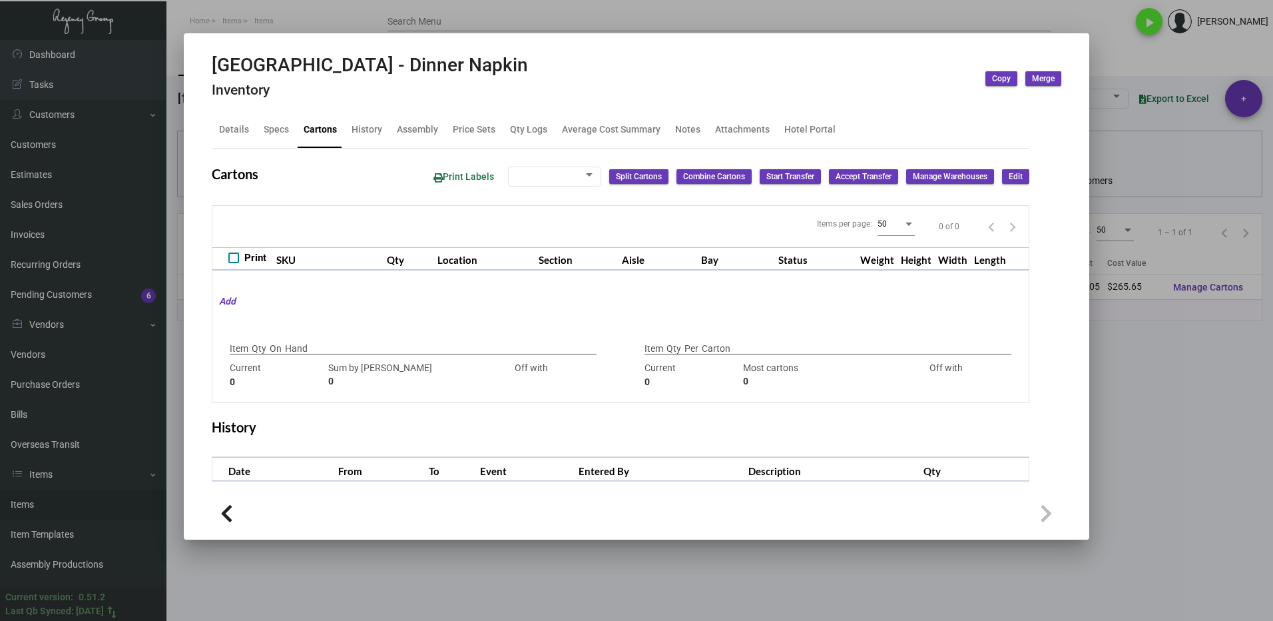
type input "0"
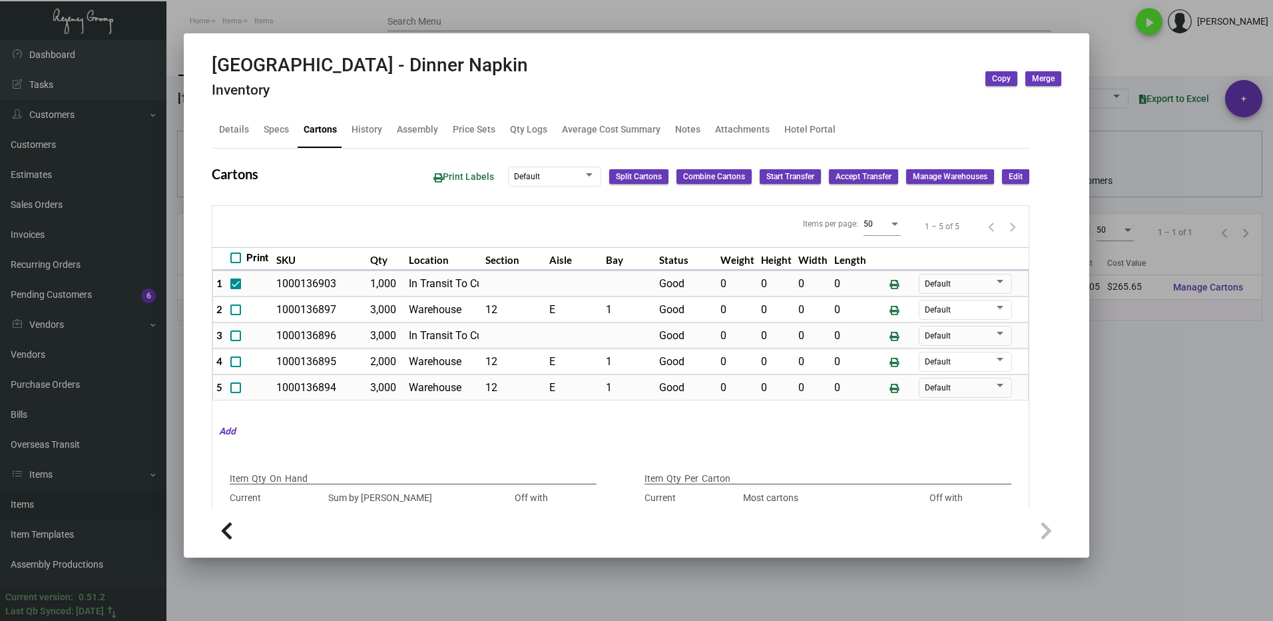
drag, startPoint x: 1240, startPoint y: 489, endPoint x: 1234, endPoint y: 485, distance: 6.9
click at [1236, 486] on div at bounding box center [636, 310] width 1273 height 621
